Goal: Information Seeking & Learning: Learn about a topic

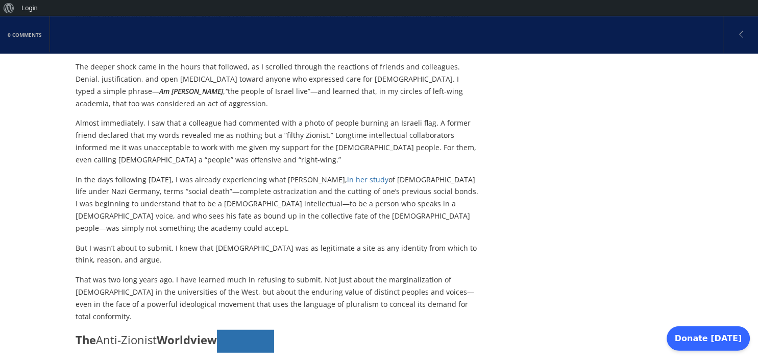
scroll to position [308, 0]
click at [289, 242] on p "But I wasn’t about to submit. I knew that Jewishness was as legitimate a site a…" at bounding box center [278, 254] width 405 height 24
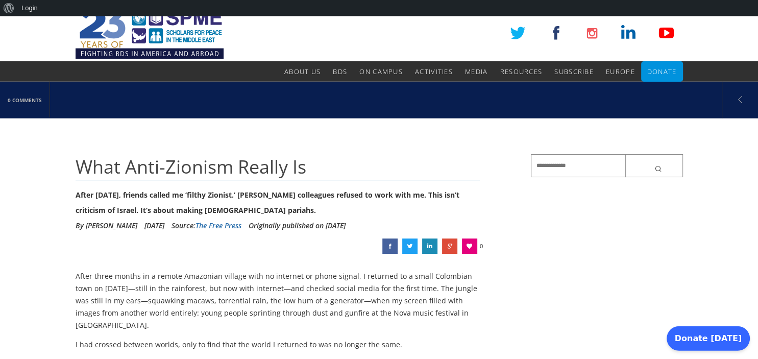
scroll to position [0, 0]
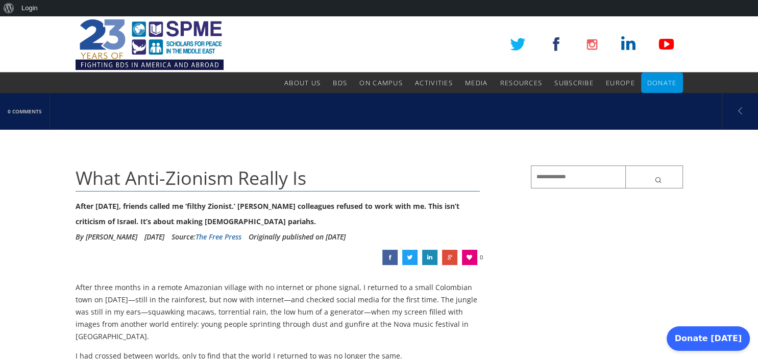
click at [241, 235] on link "The Free Press" at bounding box center [218, 237] width 46 height 10
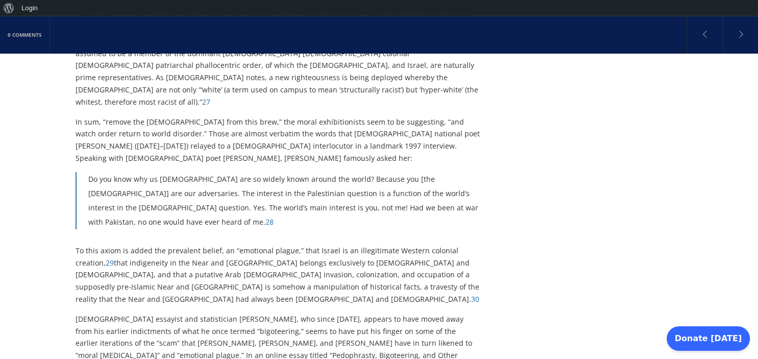
scroll to position [2123, 0]
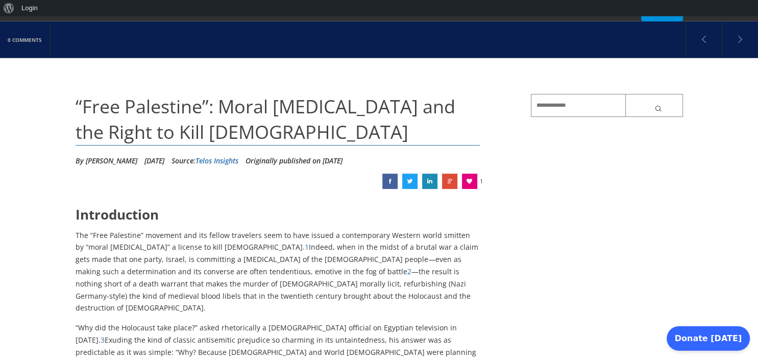
scroll to position [71, 0]
click at [238, 163] on link "Telos Insights" at bounding box center [216, 161] width 43 height 10
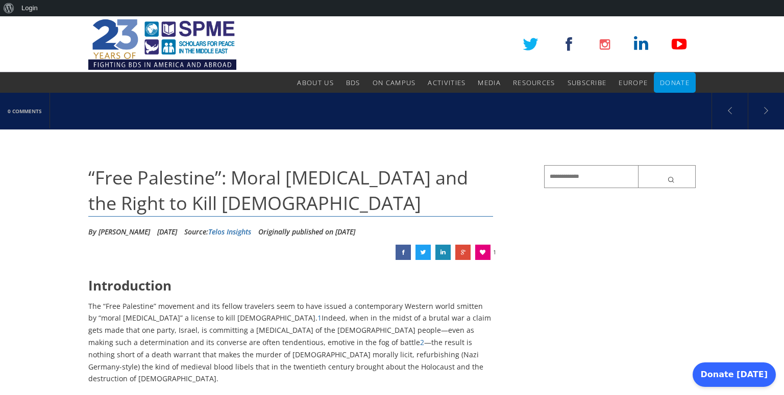
scroll to position [72, 0]
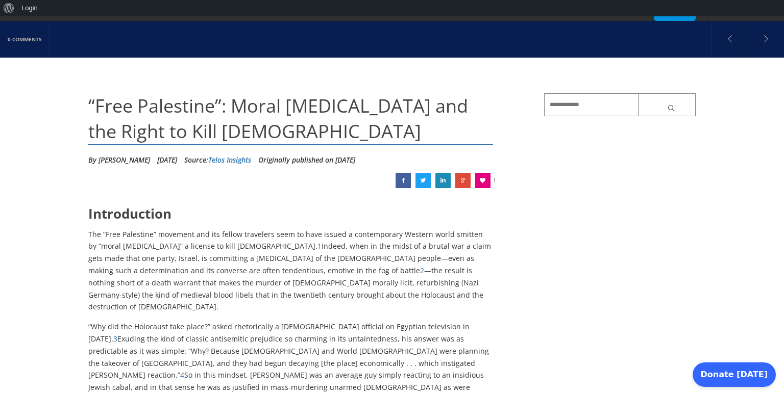
click at [732, 36] on link at bounding box center [730, 39] width 36 height 36
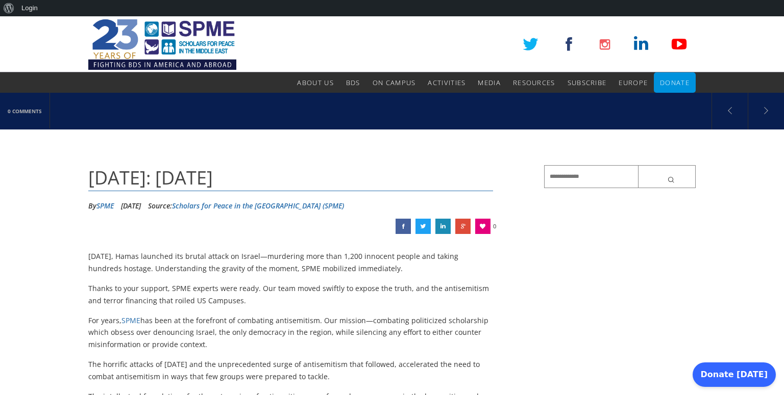
click at [269, 208] on link "Scholars for Peace in the Middle East (SPME)" at bounding box center [258, 206] width 172 height 10
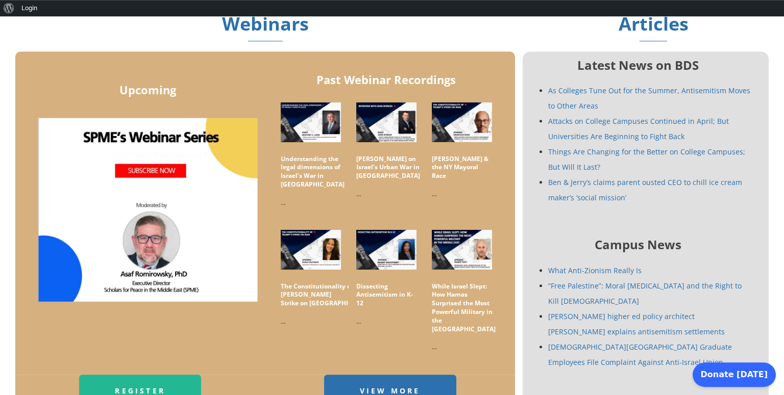
scroll to position [536, 0]
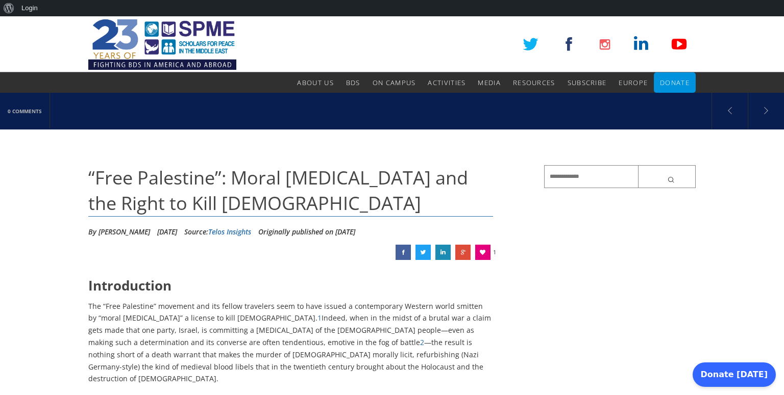
click at [251, 229] on link "Telos Insights" at bounding box center [229, 232] width 43 height 10
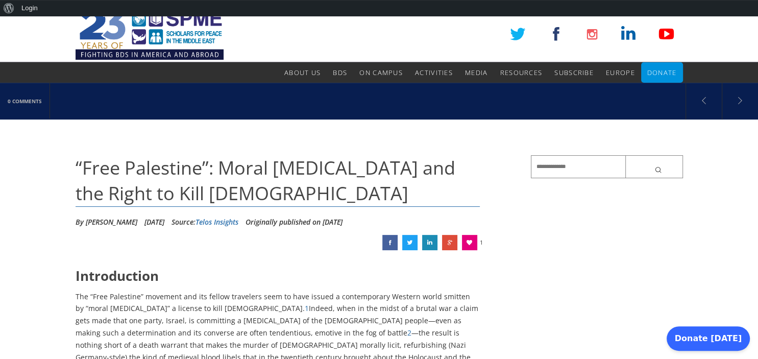
scroll to position [7, 0]
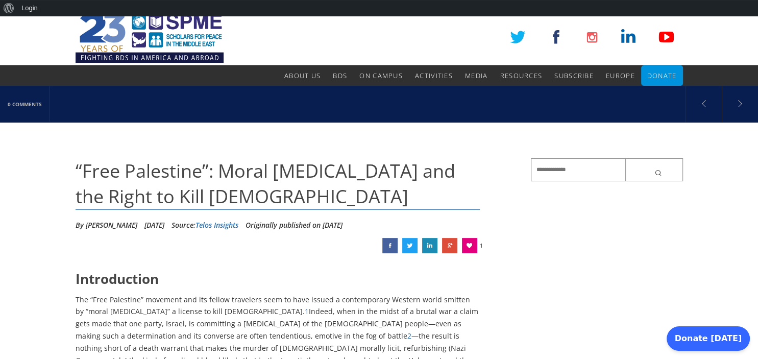
click at [238, 223] on link "Telos Insights" at bounding box center [216, 225] width 43 height 10
